Goal: Task Accomplishment & Management: Use online tool/utility

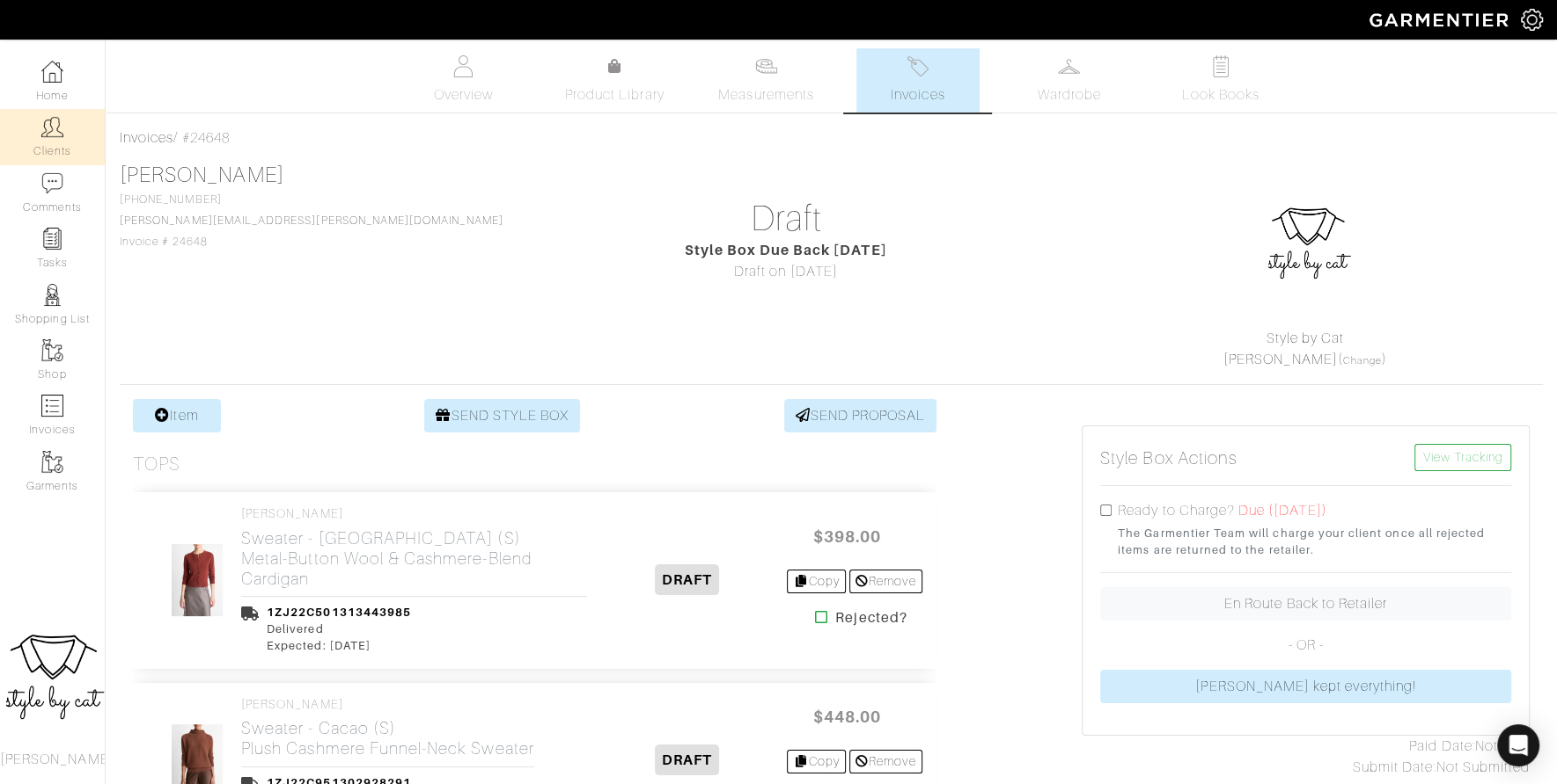
click at [48, 122] on img at bounding box center [53, 127] width 22 height 22
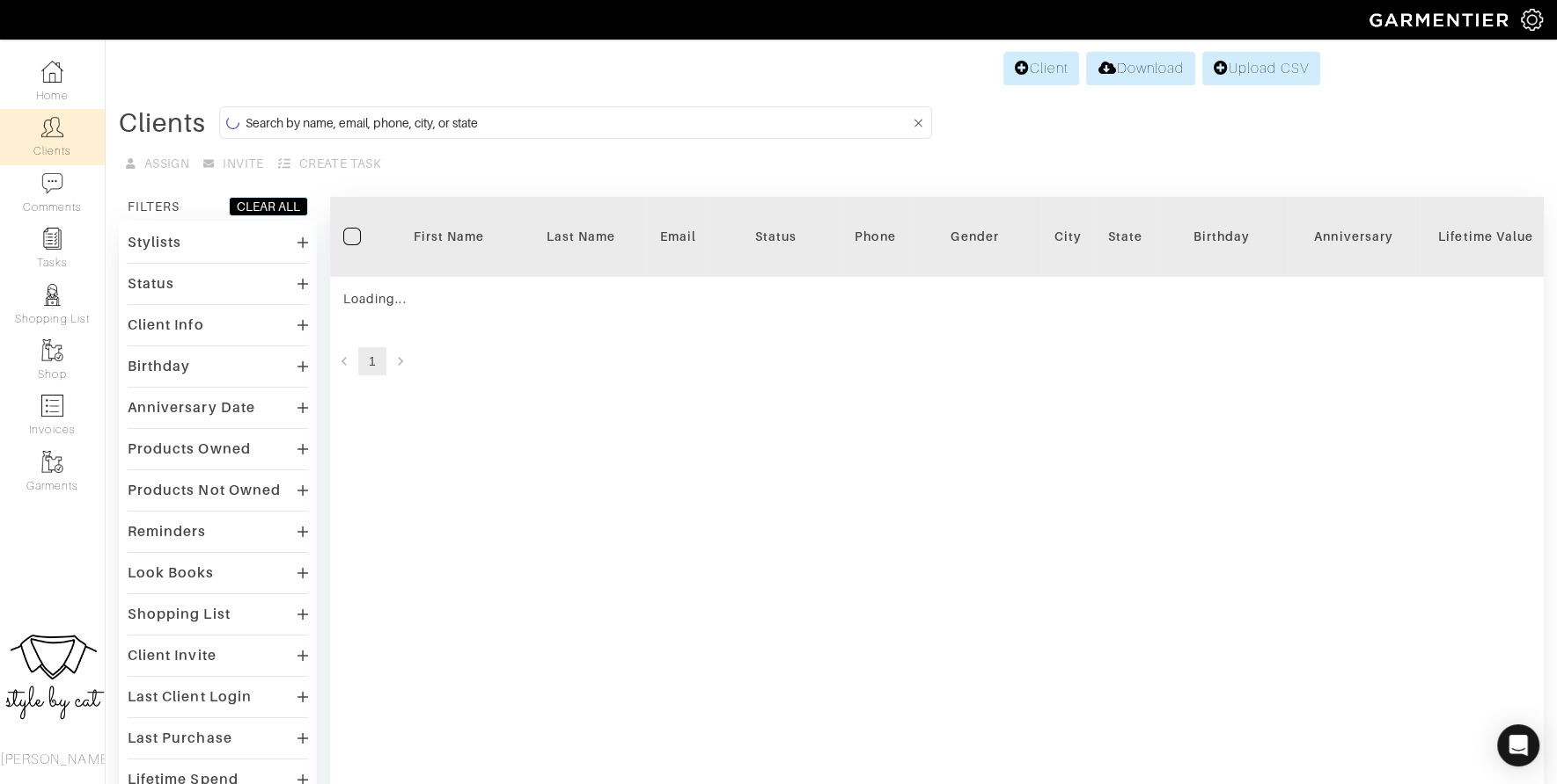
click at [545, 109] on form at bounding box center [575, 122] width 713 height 33
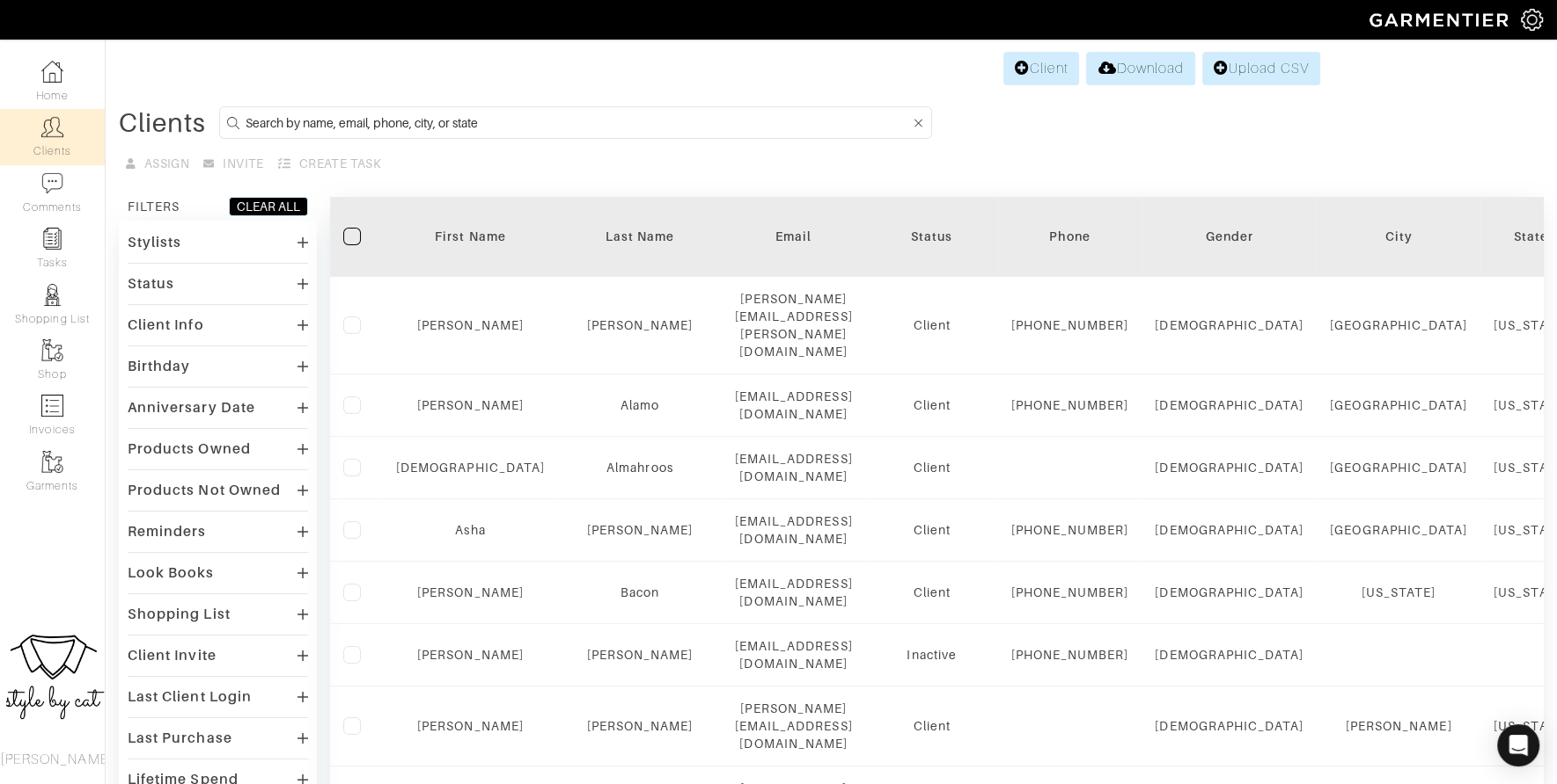
click at [490, 120] on input at bounding box center [577, 122] width 664 height 22
type input "kate"
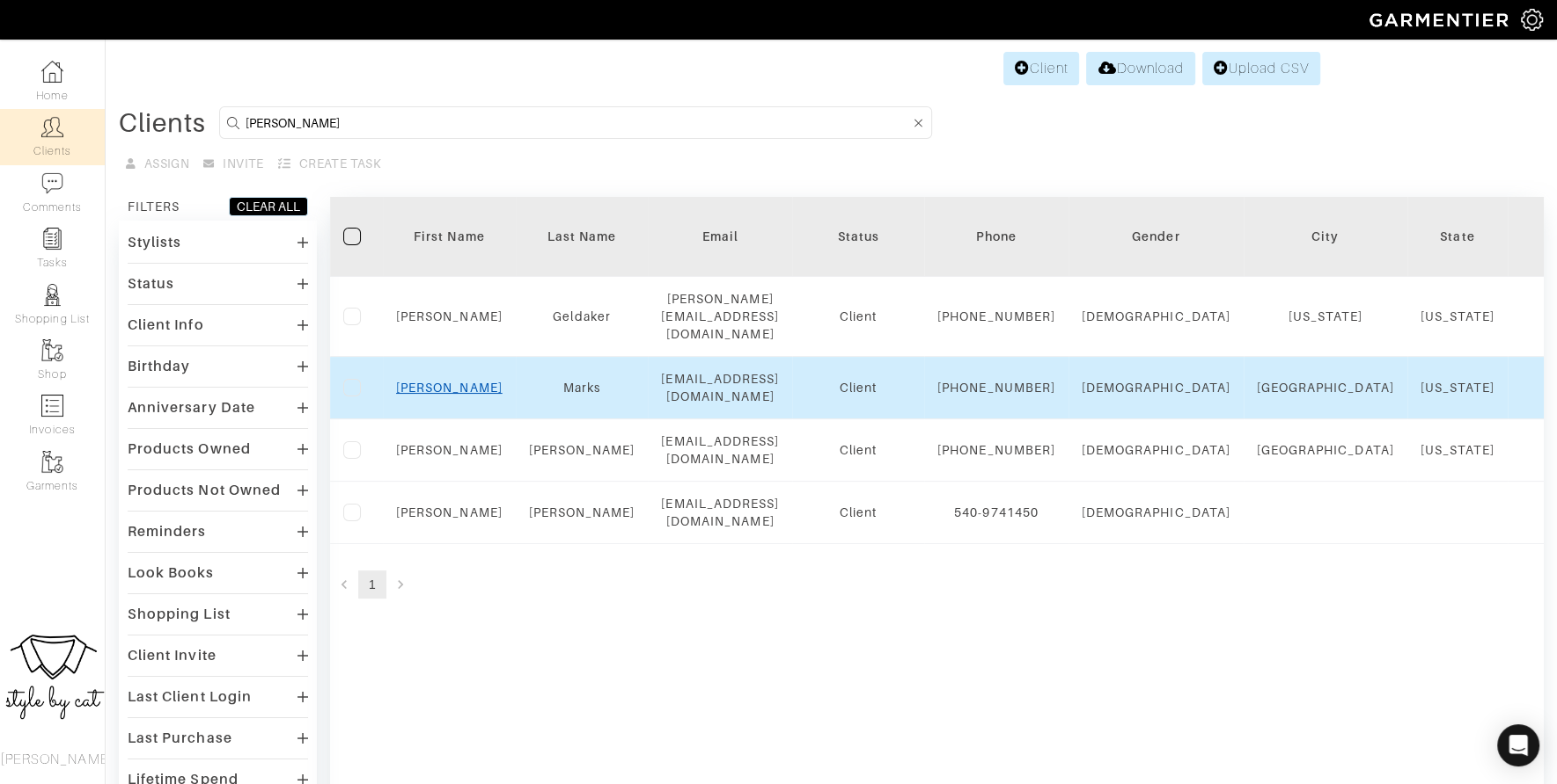
click at [451, 392] on link "Kate" at bounding box center [449, 388] width 107 height 14
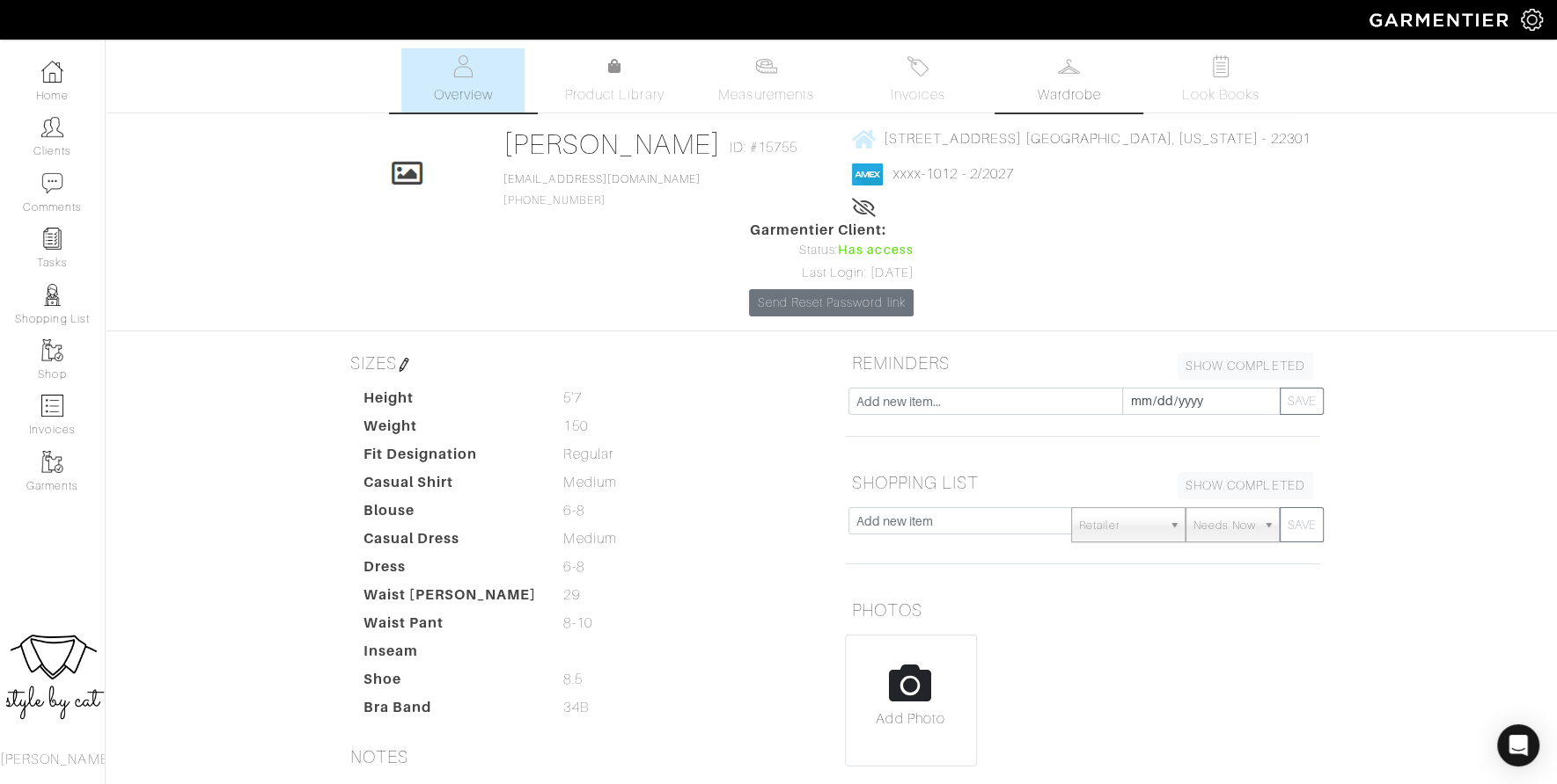
click at [1064, 98] on span "Wardrobe" at bounding box center [1069, 95] width 64 height 21
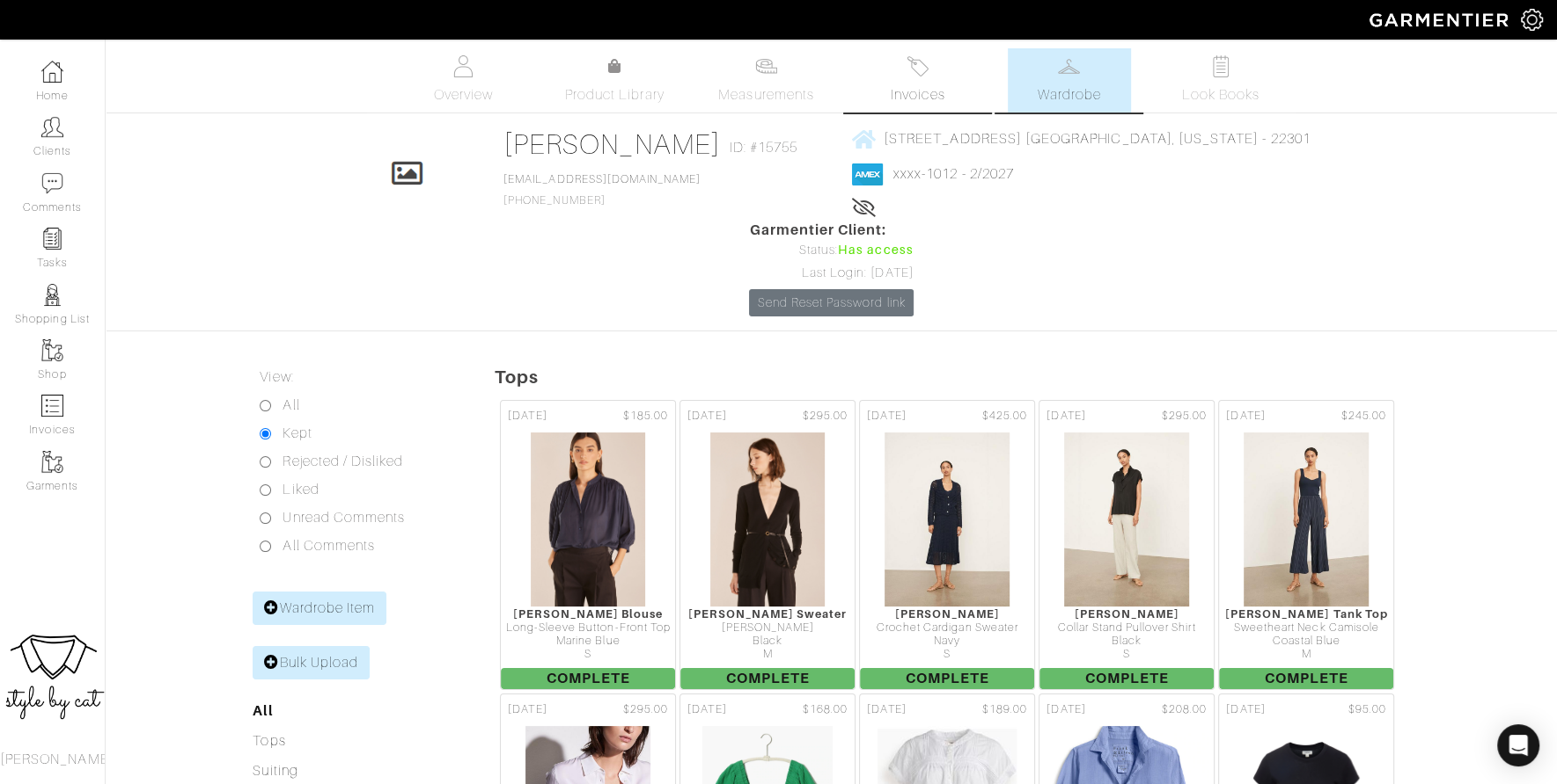
click at [915, 90] on span "Invoices" at bounding box center [918, 95] width 54 height 21
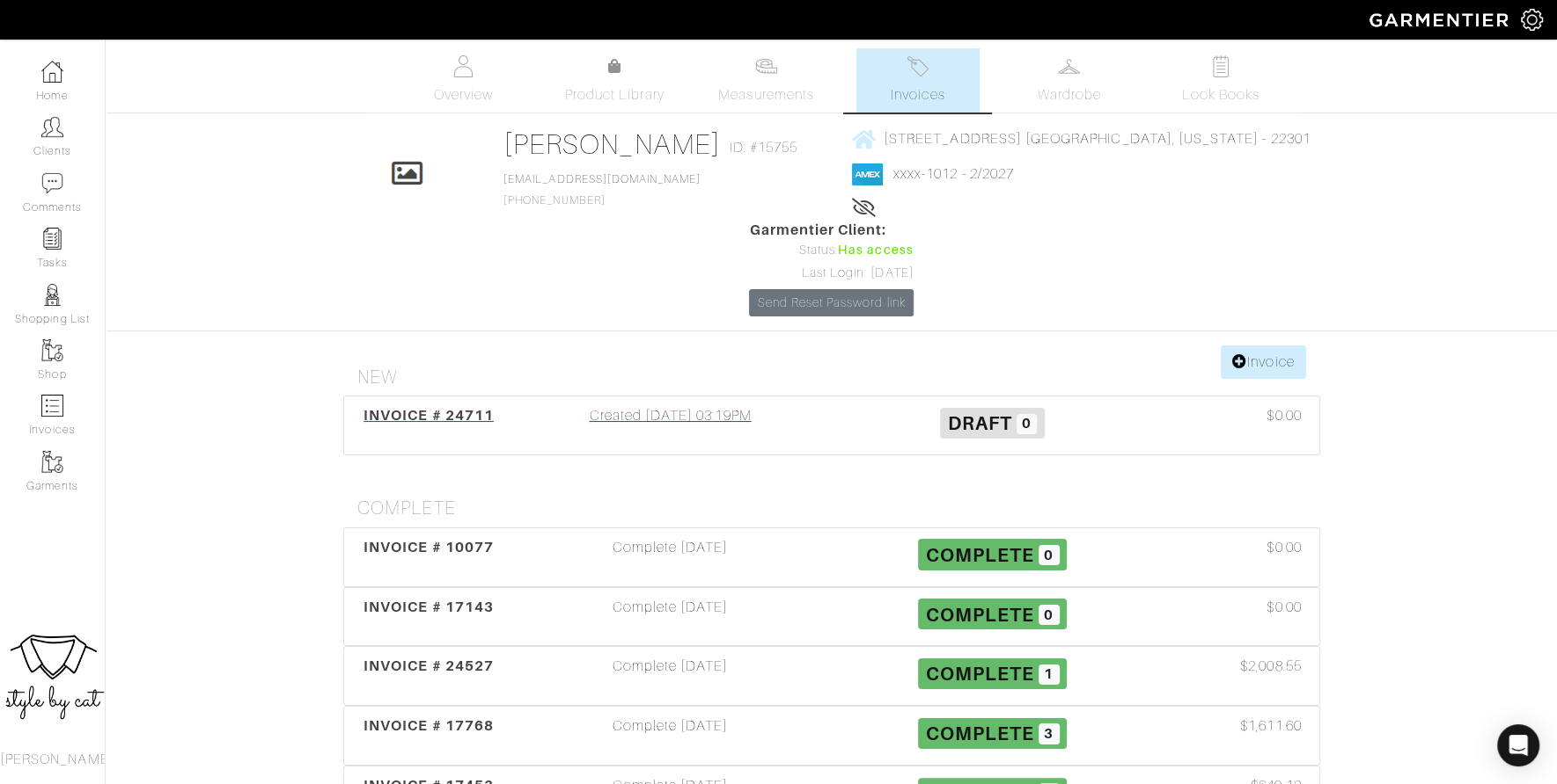
click at [453, 407] on span "INVOICE # 24711" at bounding box center [428, 415] width 130 height 17
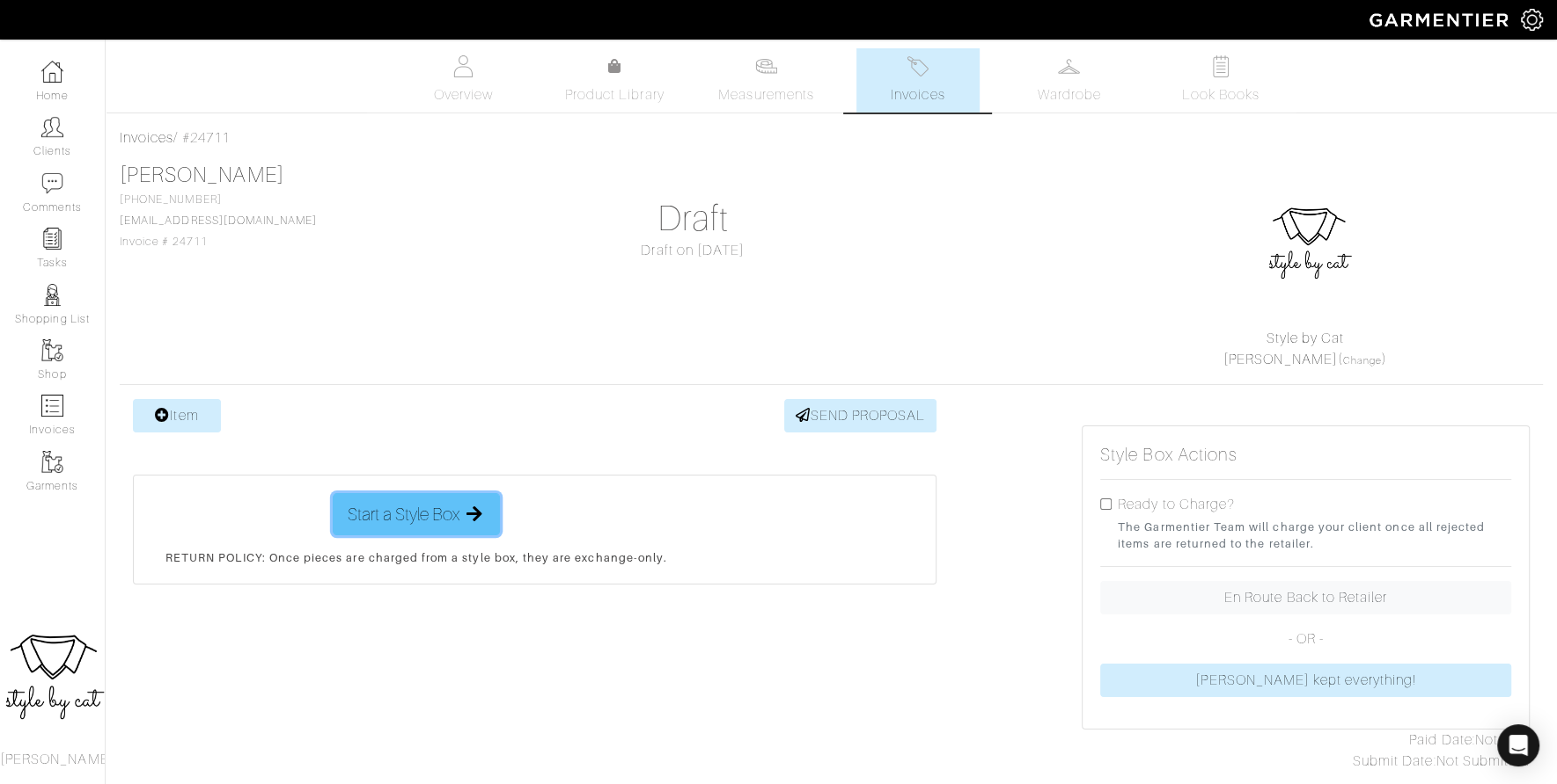
click at [419, 525] on span "Start a Style Box" at bounding box center [403, 514] width 111 height 27
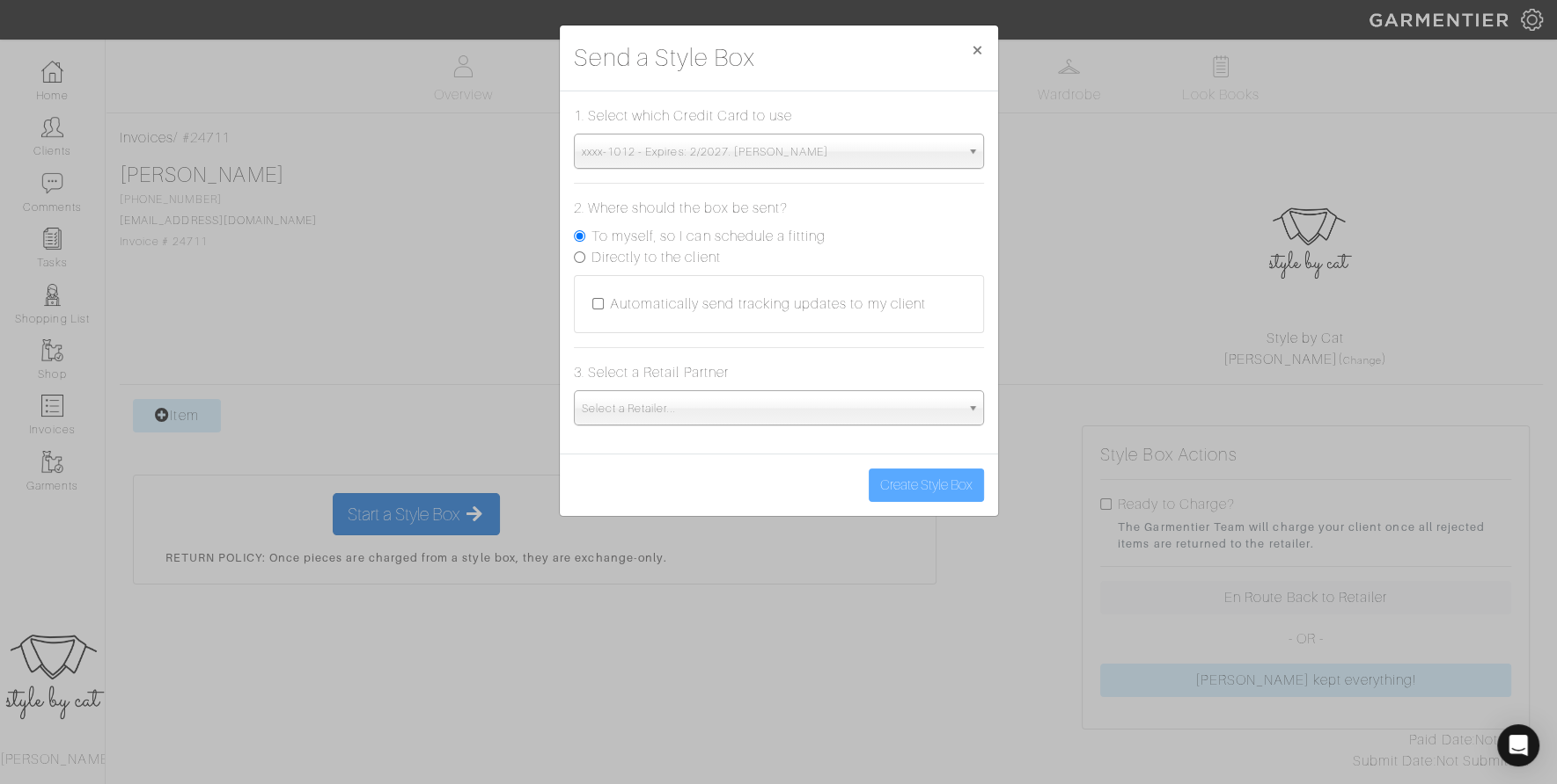
click at [705, 252] on label "Directly to the client" at bounding box center [656, 257] width 129 height 21
click at [585, 252] on input "Directly to the client" at bounding box center [578, 257] width 11 height 11
radio input "true"
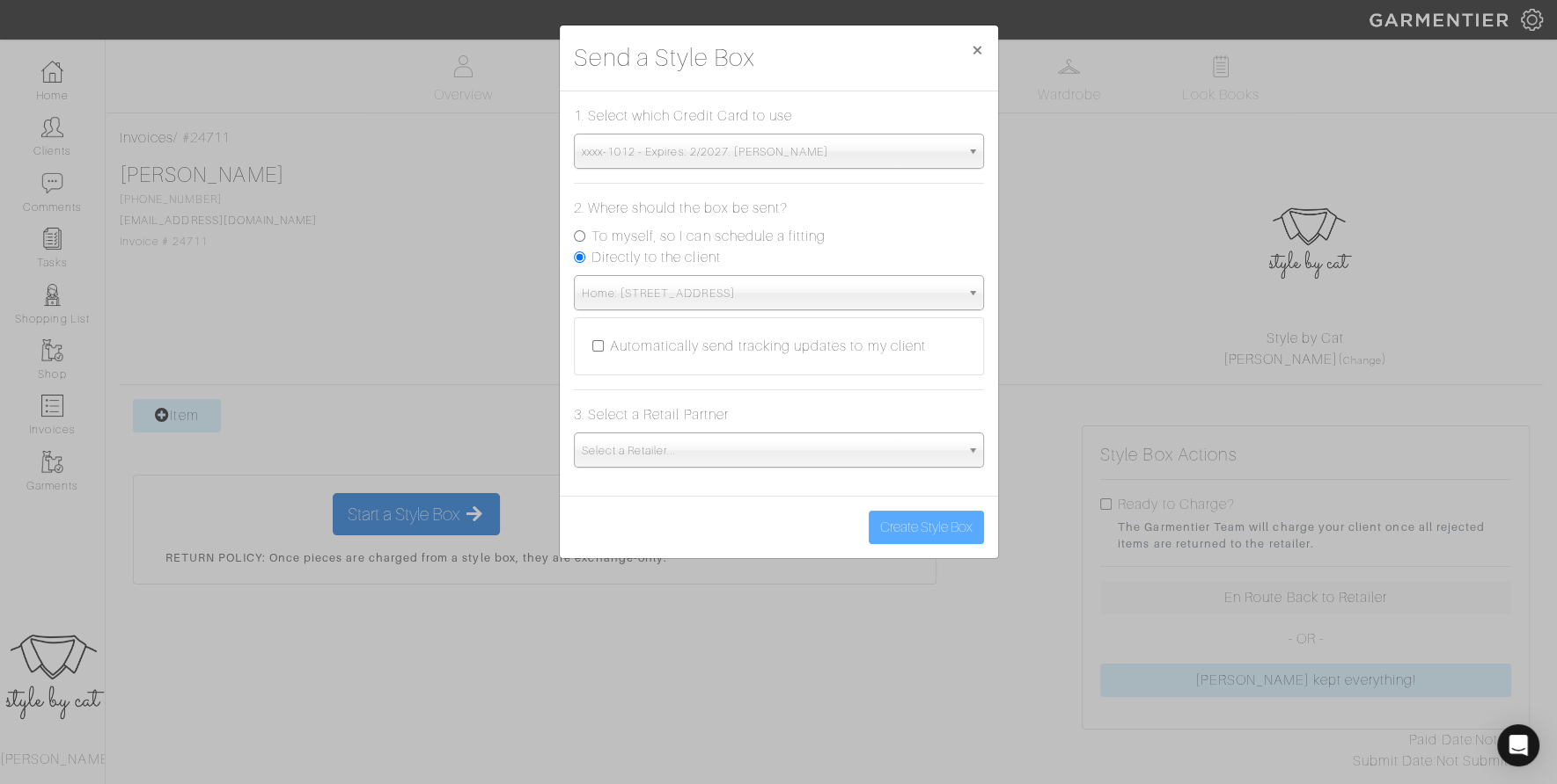
click at [713, 233] on label "To myself, so I can schedule a fitting" at bounding box center [709, 236] width 235 height 21
click at [585, 233] on input "To myself, so I can schedule a fitting" at bounding box center [578, 236] width 11 height 11
radio input "true"
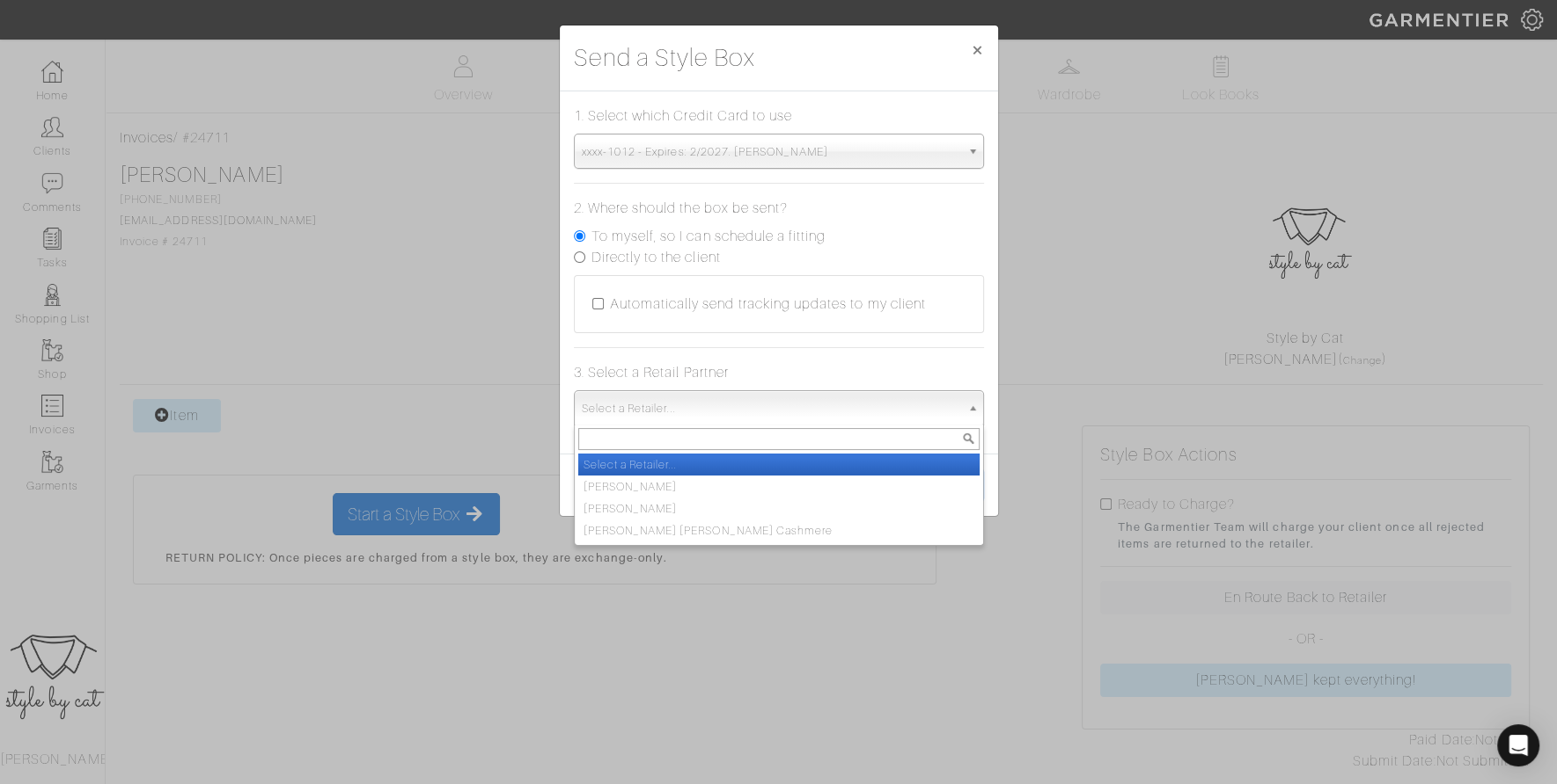
click at [696, 409] on span "Select a Retailer..." at bounding box center [771, 408] width 378 height 35
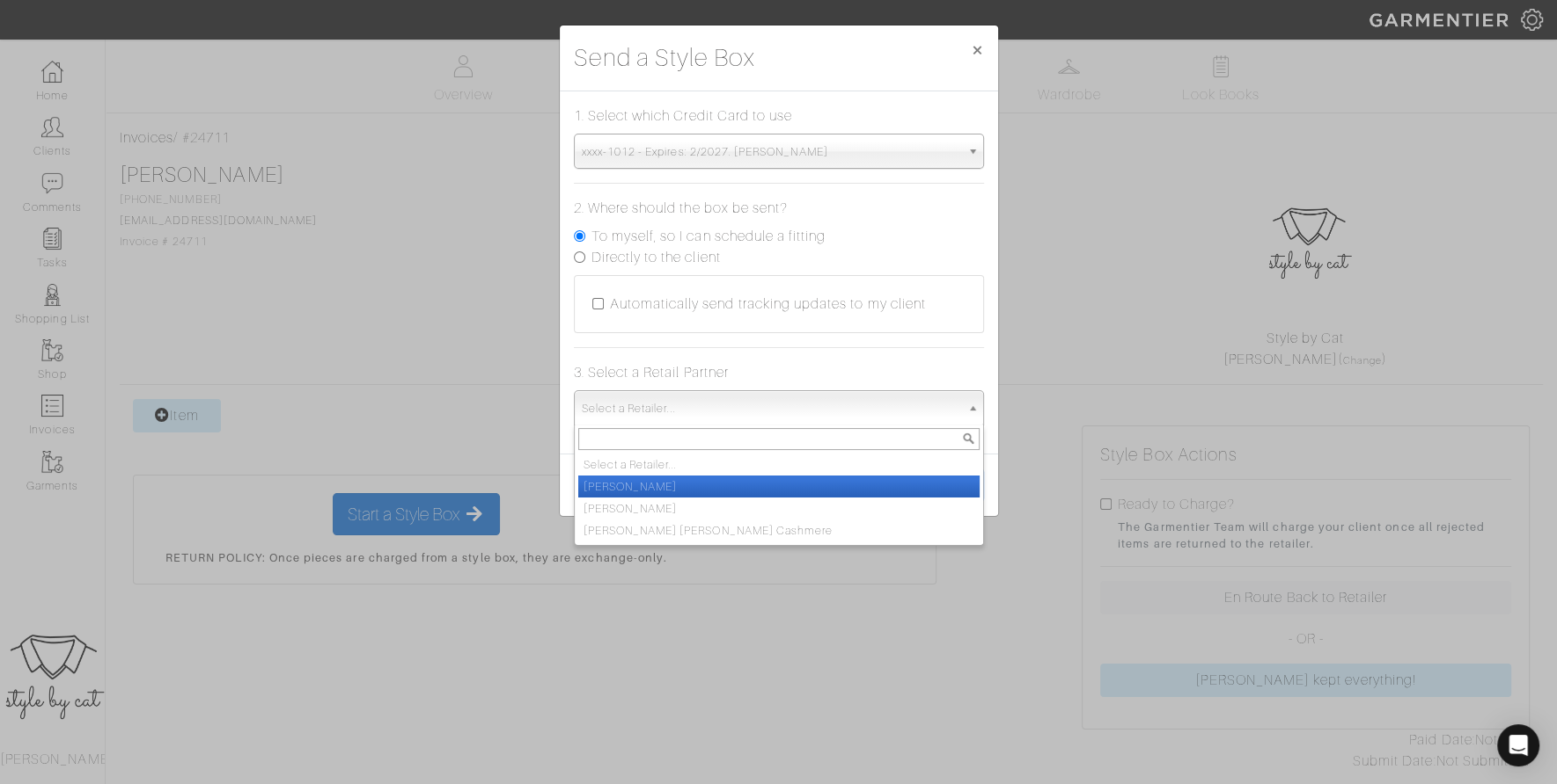
scroll to position [132, 0]
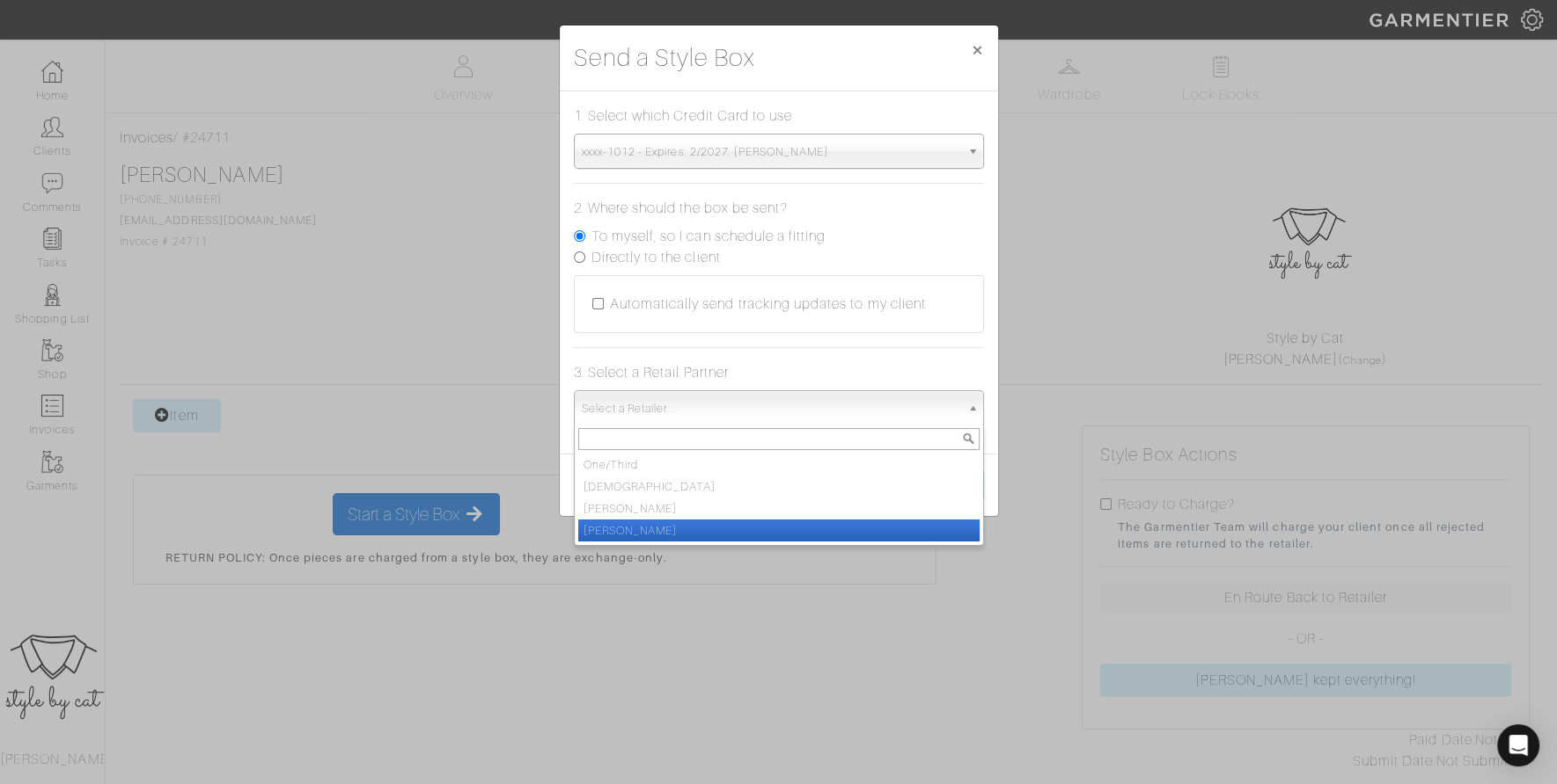
click at [701, 528] on li "[PERSON_NAME]" at bounding box center [778, 530] width 401 height 22
select select "19"
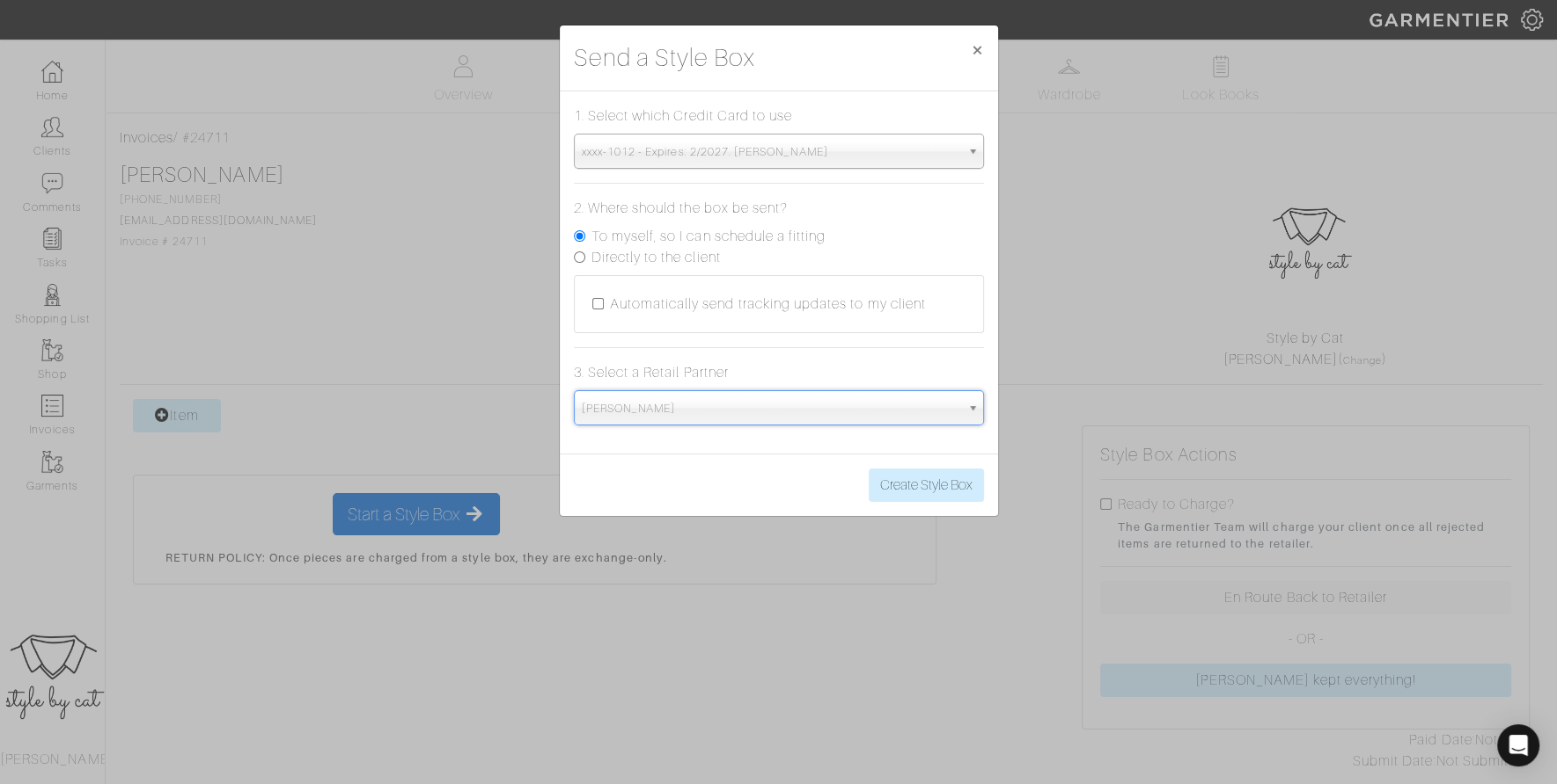
click at [928, 462] on div "Create Style Box" at bounding box center [778, 485] width 438 height 63
click at [928, 478] on button "Create Style Box" at bounding box center [926, 486] width 115 height 34
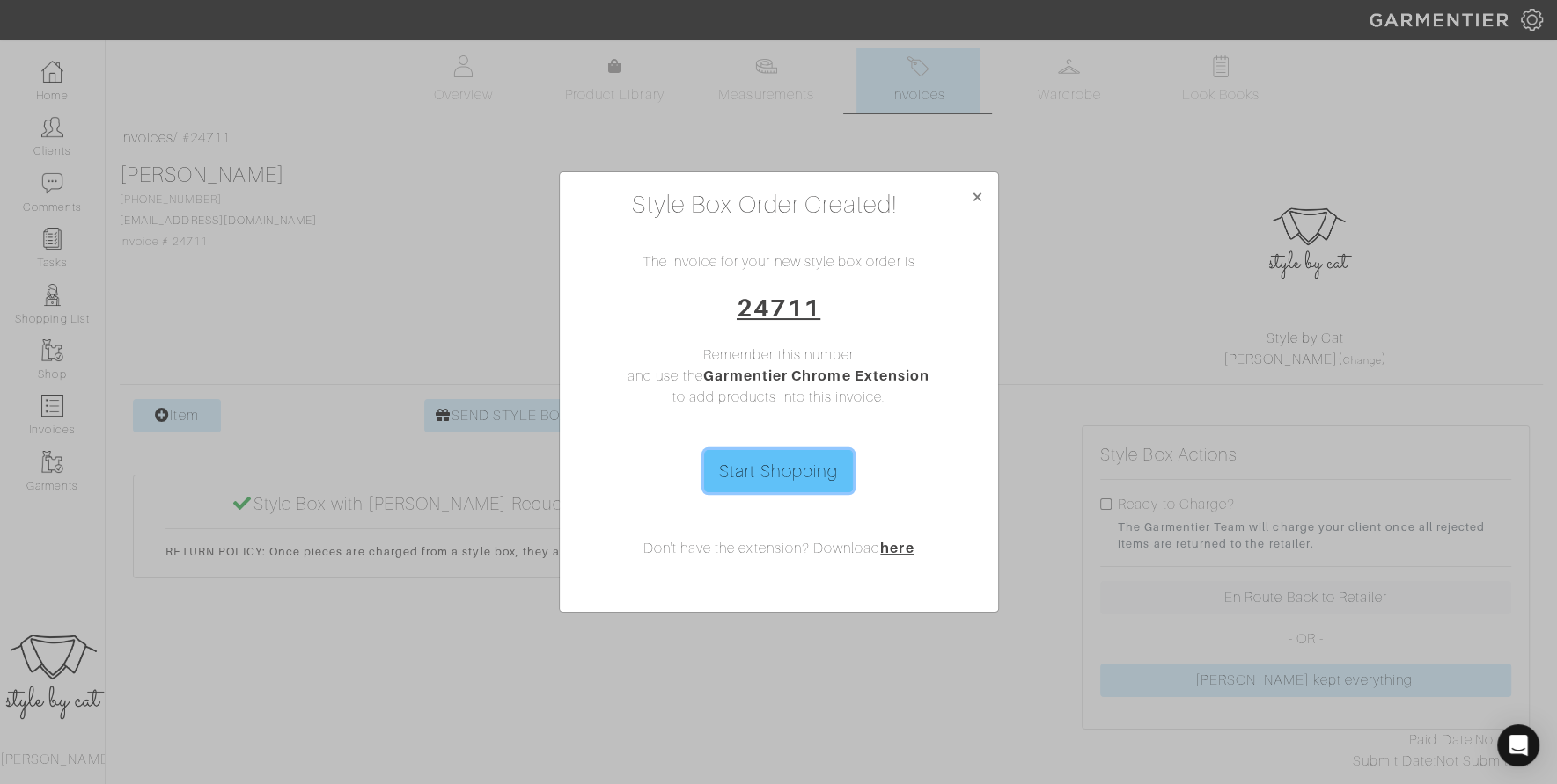
click at [791, 470] on link "Start Shopping" at bounding box center [778, 472] width 148 height 42
click at [982, 198] on span "×" at bounding box center [976, 197] width 13 height 24
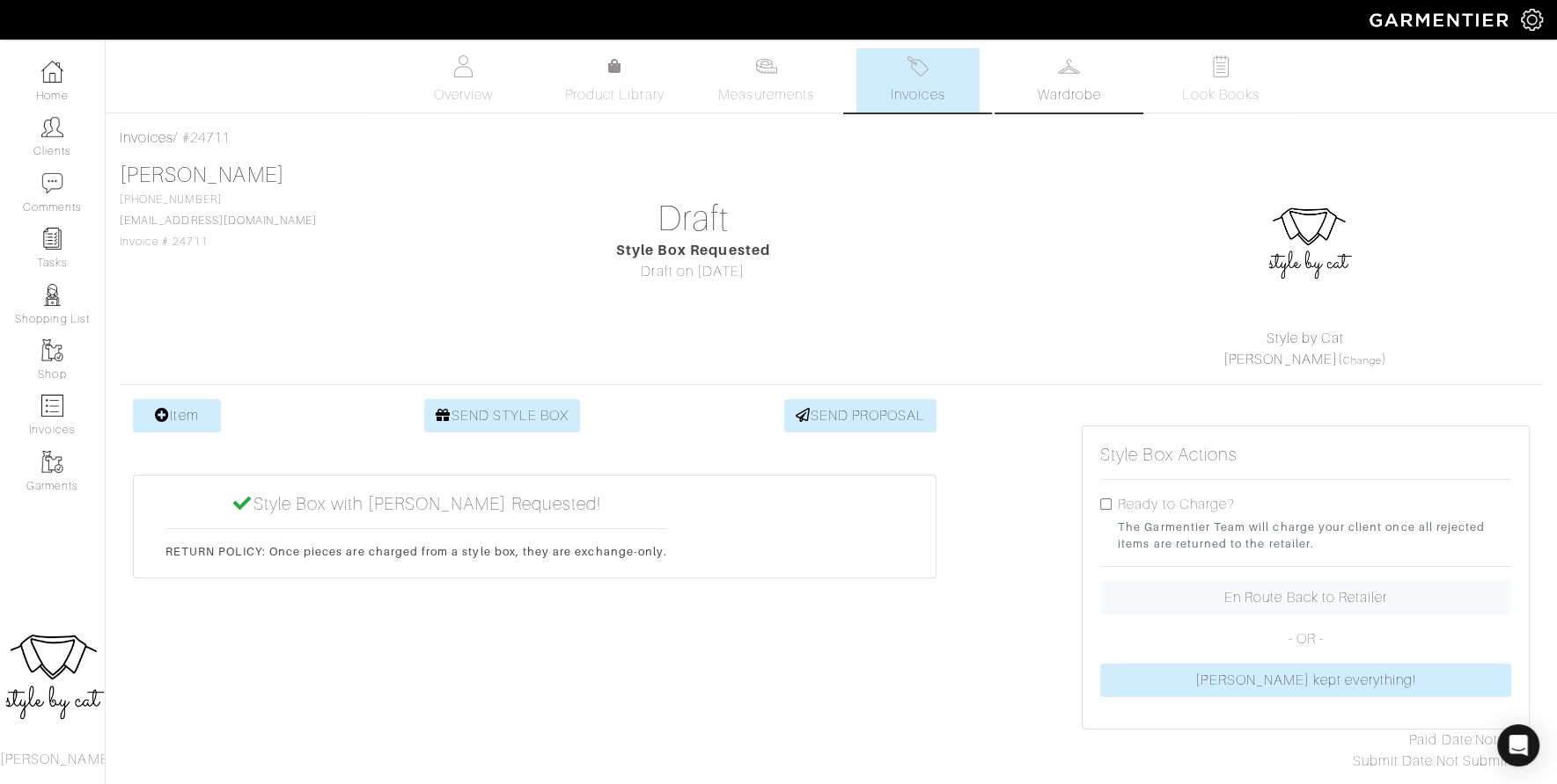
click at [1047, 98] on span "Wardrobe" at bounding box center [1069, 95] width 64 height 21
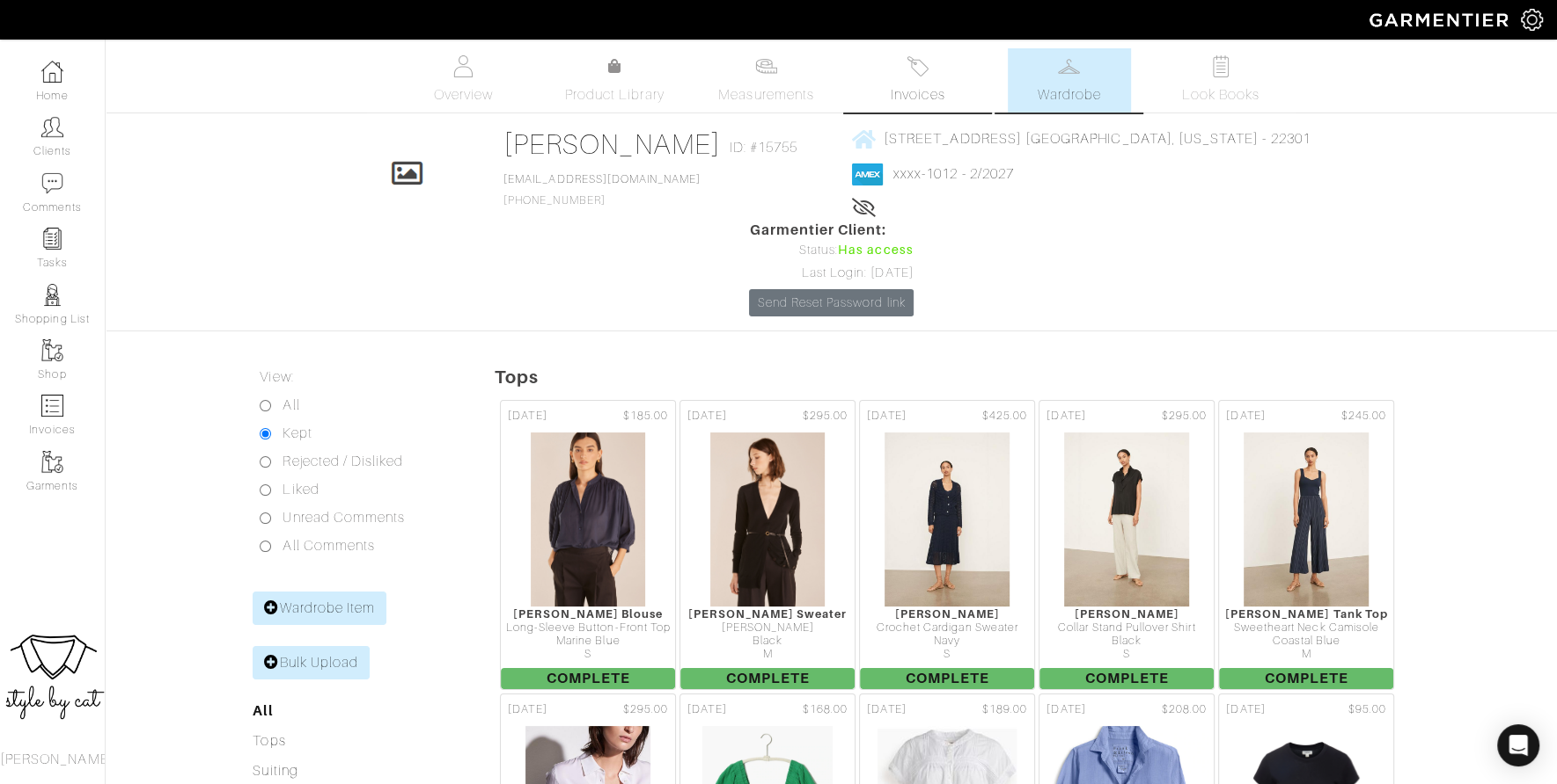
click at [916, 80] on link "Invoices" at bounding box center [918, 81] width 123 height 65
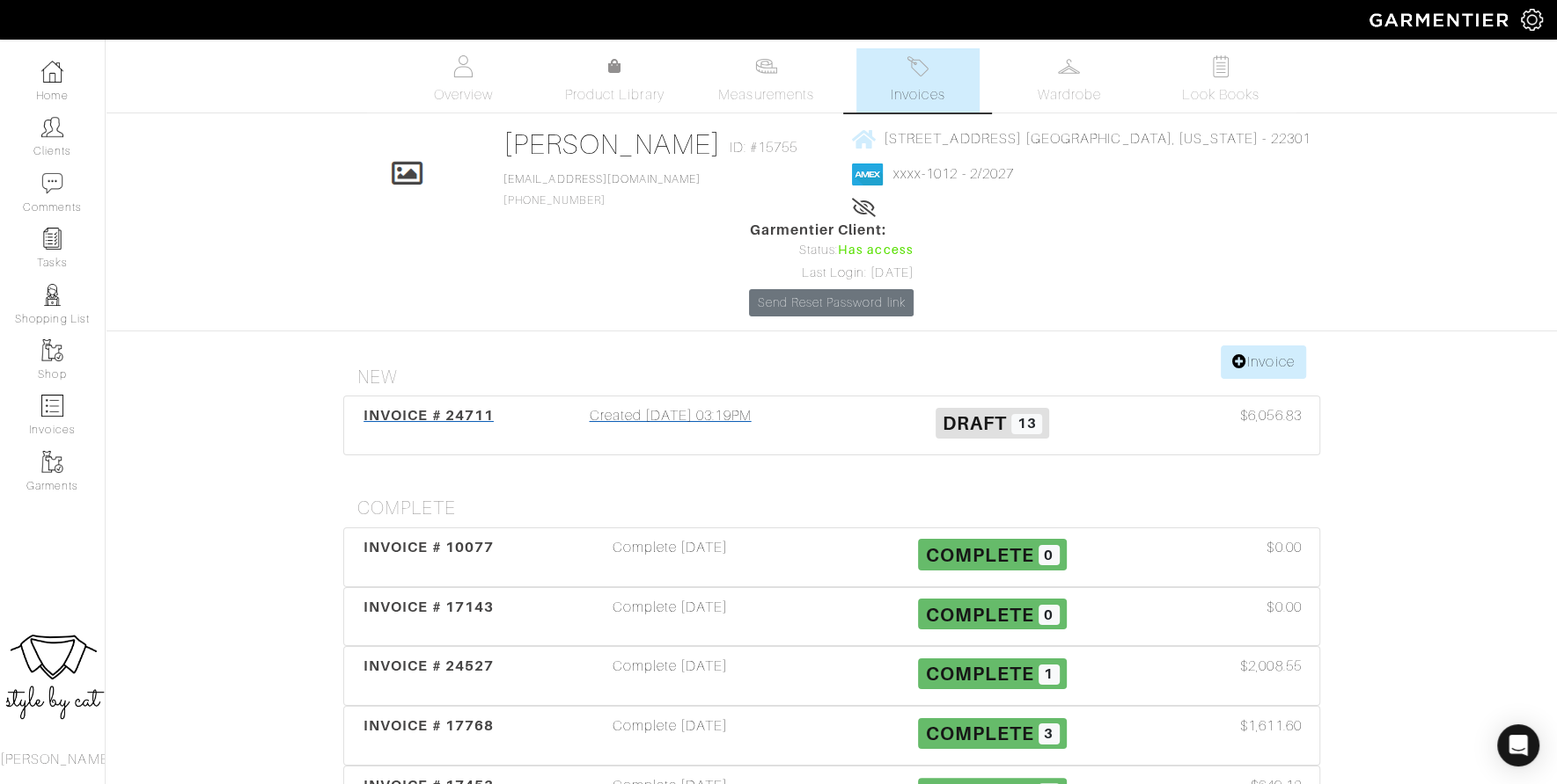
click at [398, 407] on span "INVOICE # 24711" at bounding box center [428, 415] width 130 height 17
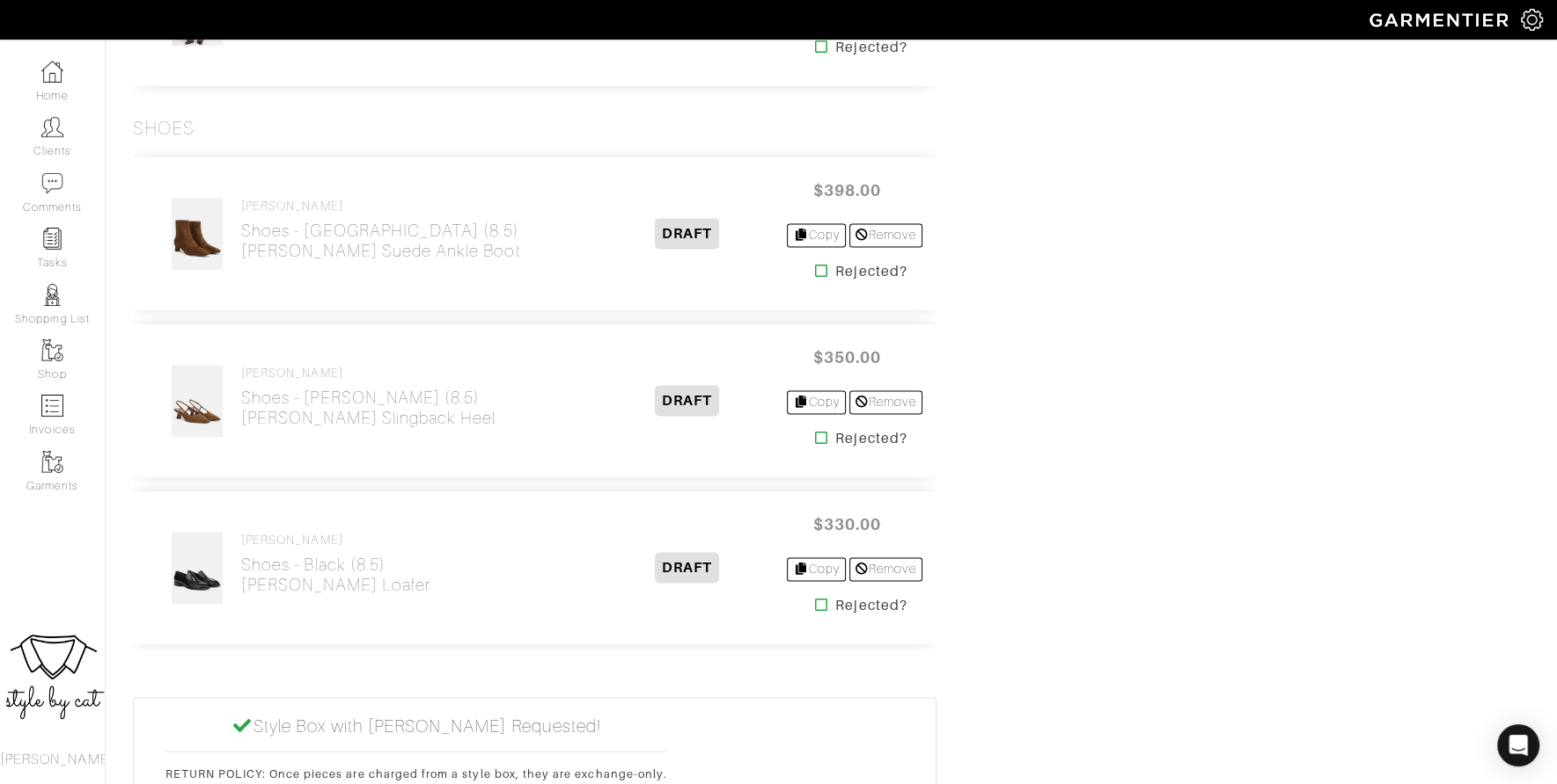
scroll to position [2117, 0]
click at [821, 434] on icon at bounding box center [821, 441] width 13 height 14
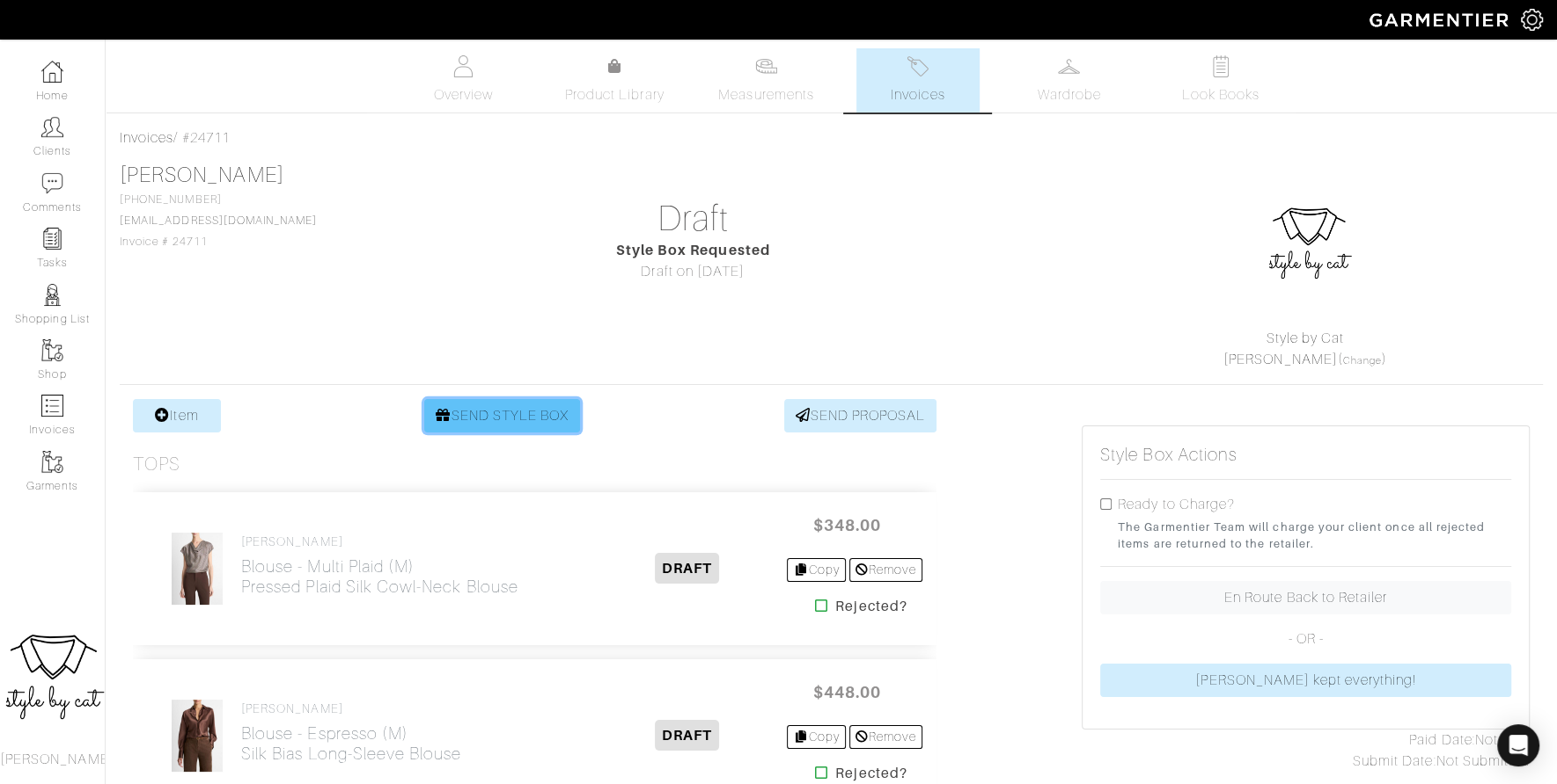
click at [523, 416] on link "SEND STYLE BOX" at bounding box center [502, 416] width 155 height 34
click at [42, 81] on img at bounding box center [53, 72] width 22 height 22
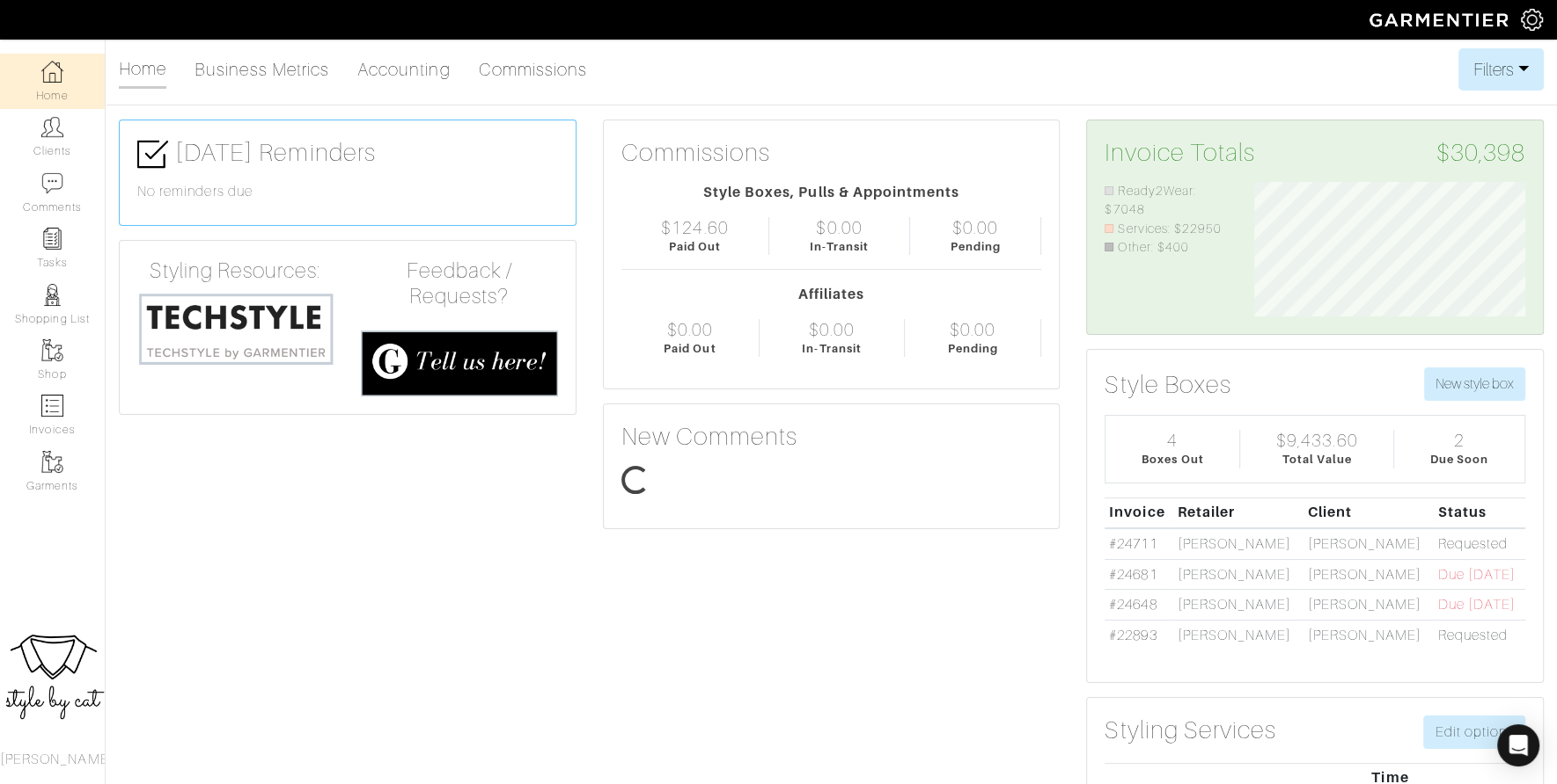
scroll to position [135, 298]
